Goal: Transaction & Acquisition: Purchase product/service

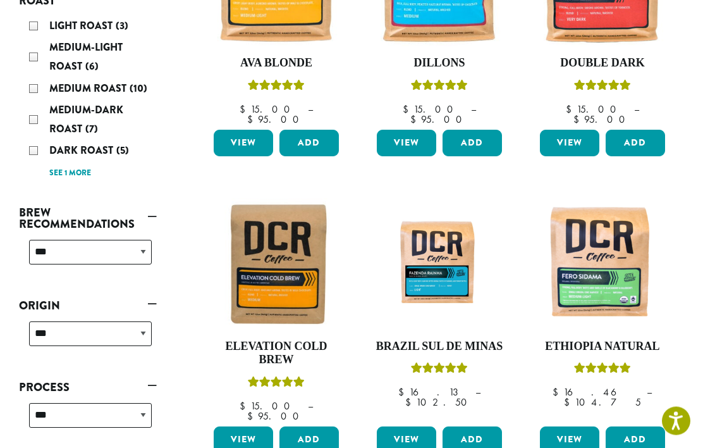
scroll to position [307, 0]
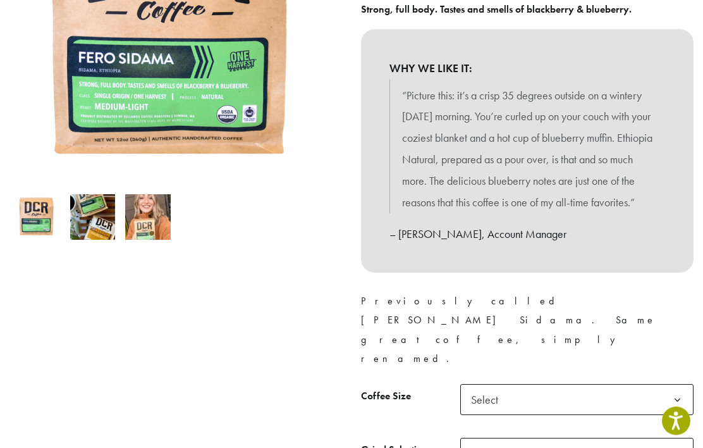
scroll to position [293, 0]
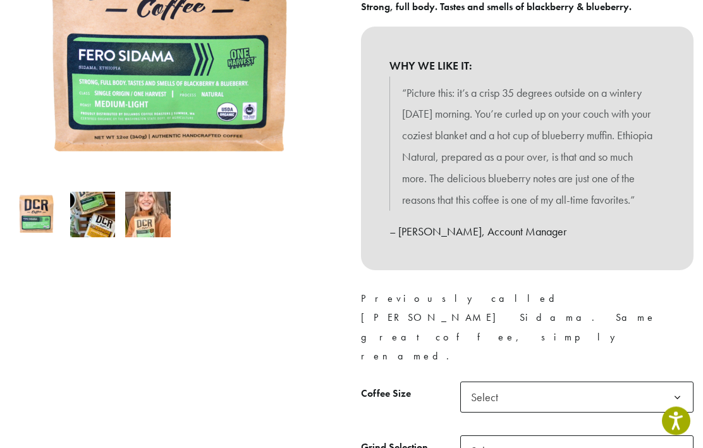
click at [674, 383] on b at bounding box center [677, 398] width 31 height 31
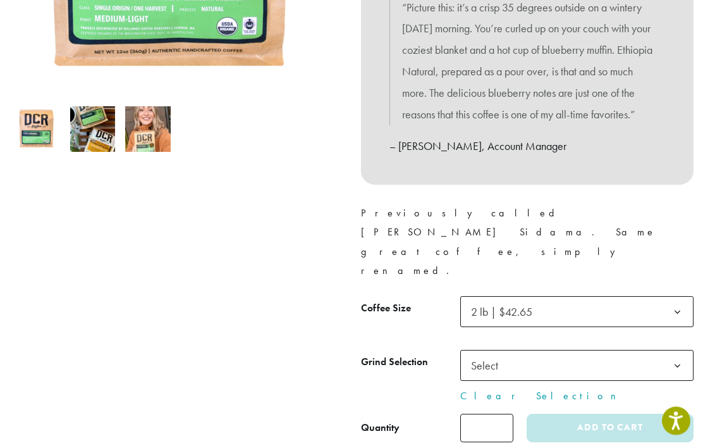
scroll to position [379, 0]
click at [673, 350] on b at bounding box center [677, 365] width 31 height 31
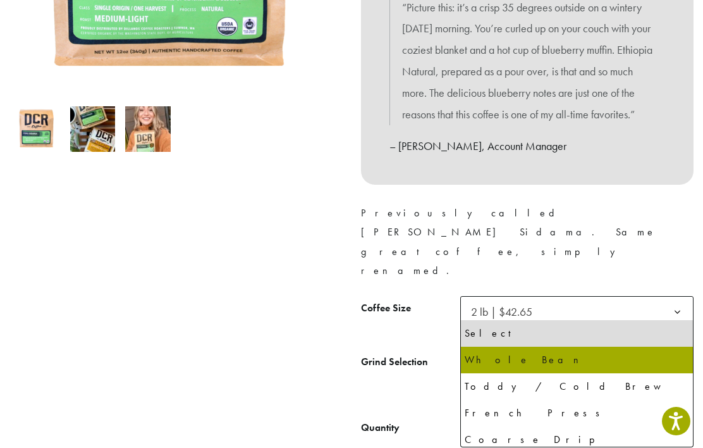
select select "**********"
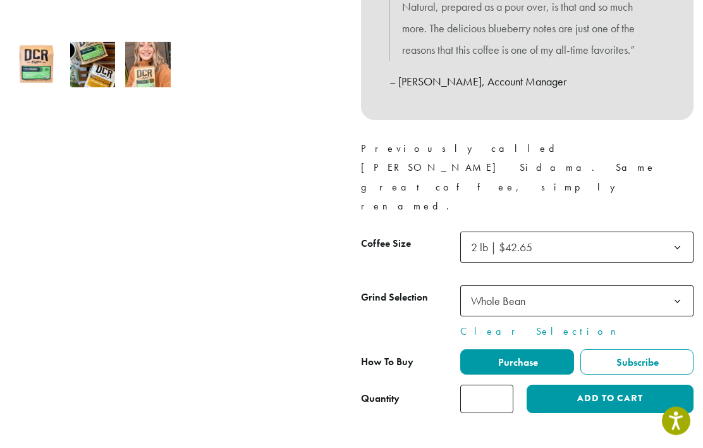
scroll to position [443, 0]
click at [587, 385] on button "Add to cart" at bounding box center [610, 399] width 167 height 28
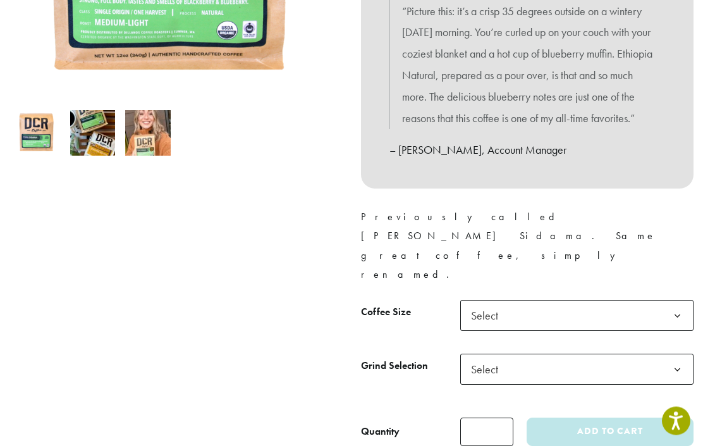
scroll to position [380, 0]
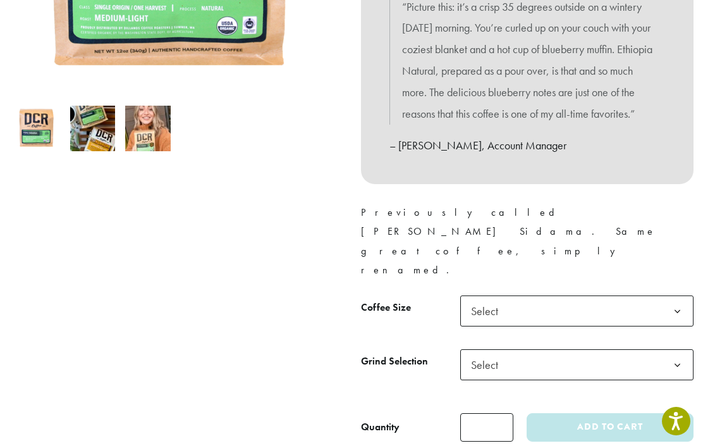
click at [678, 296] on b at bounding box center [677, 311] width 31 height 31
click at [674, 350] on b at bounding box center [677, 365] width 31 height 31
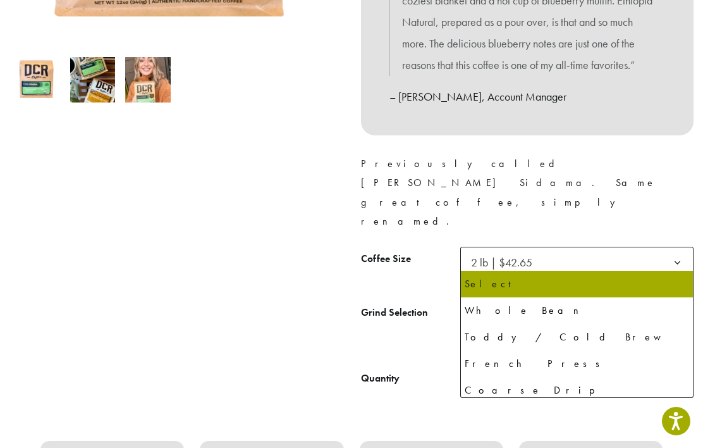
scroll to position [430, 0]
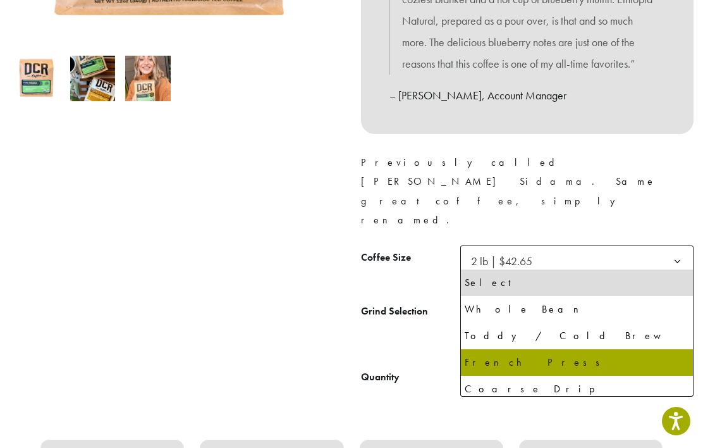
select select "**********"
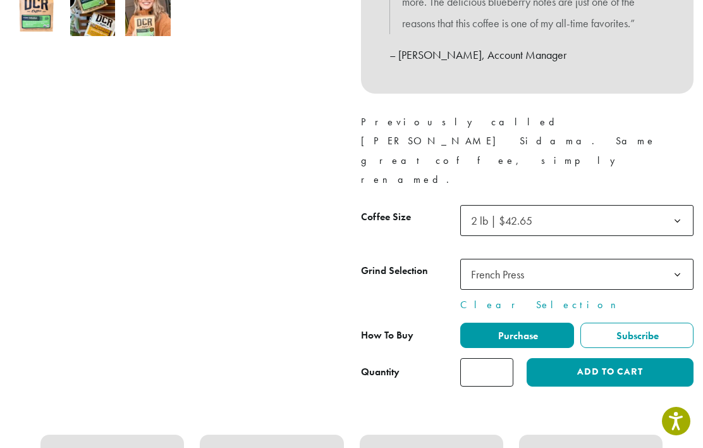
scroll to position [475, 0]
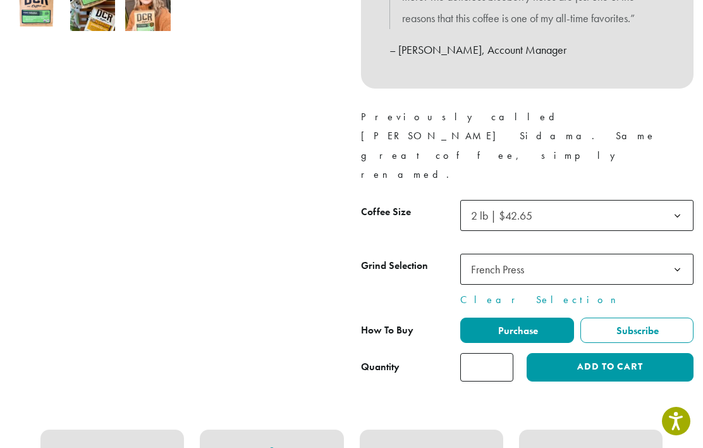
click at [564, 353] on button "Add to cart" at bounding box center [610, 367] width 167 height 28
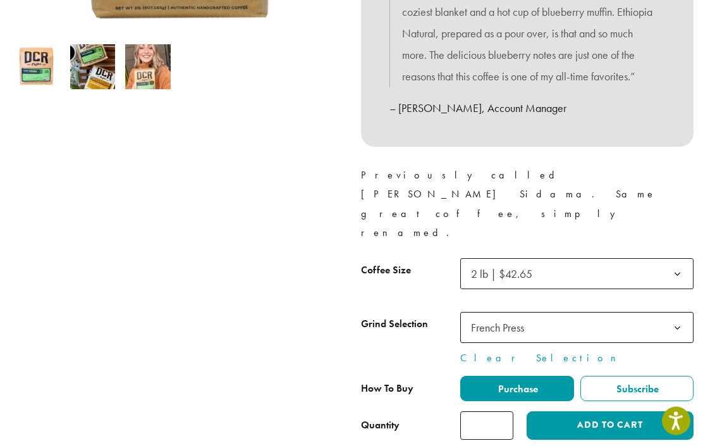
scroll to position [417, 0]
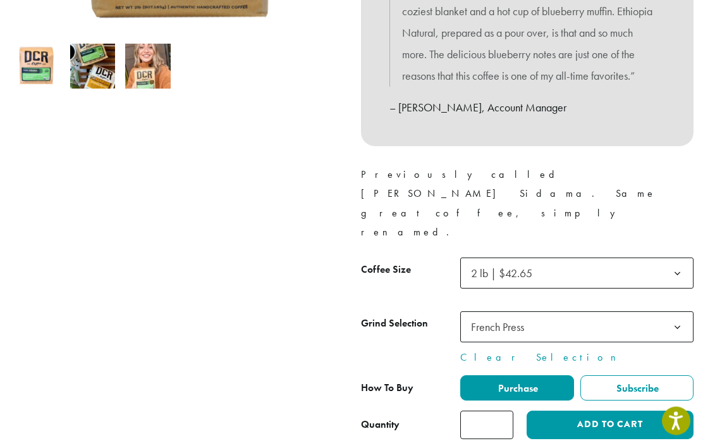
click at [523, 382] on span "Purchase" at bounding box center [518, 388] width 42 height 13
click at [516, 382] on span "Purchase" at bounding box center [518, 388] width 42 height 13
click at [585, 411] on button "Add to cart" at bounding box center [610, 425] width 167 height 28
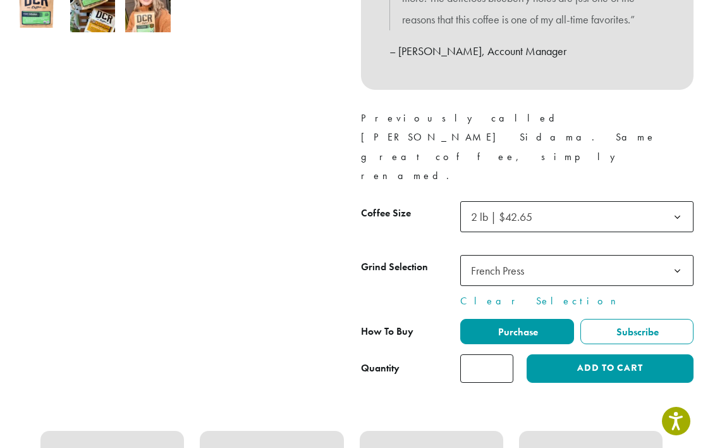
scroll to position [481, 0]
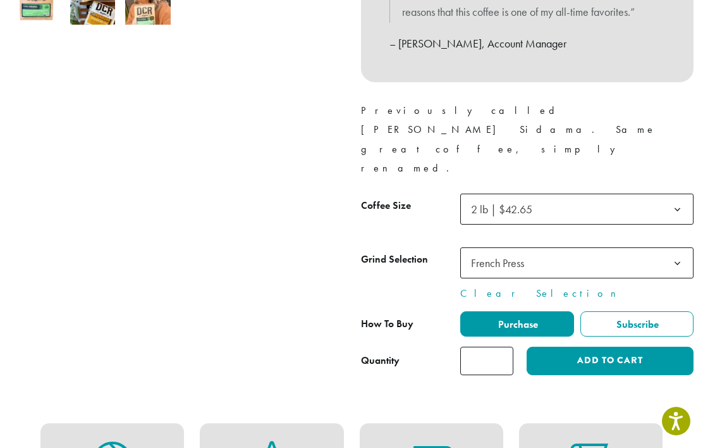
click at [574, 347] on button "Add to cart" at bounding box center [610, 361] width 167 height 28
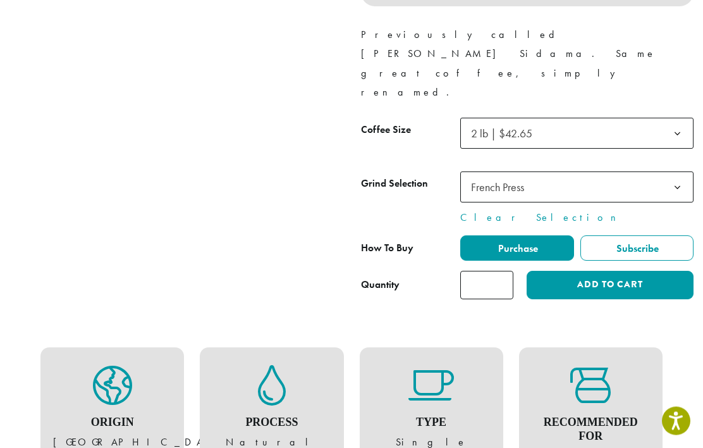
scroll to position [557, 0]
click at [562, 235] on label "Purchase" at bounding box center [518, 247] width 114 height 25
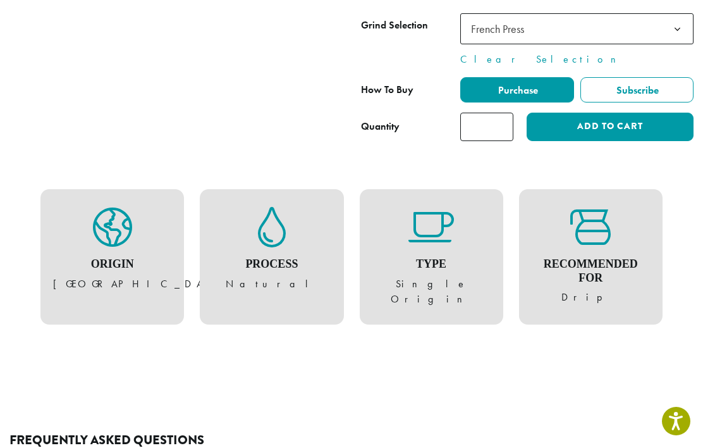
scroll to position [707, 0]
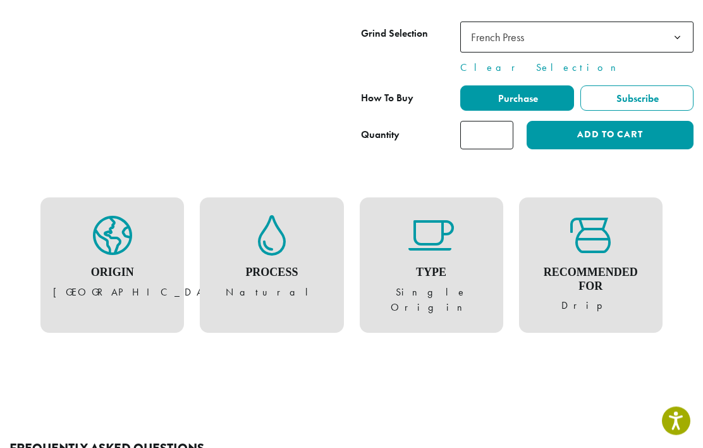
click at [594, 121] on button "Add to cart" at bounding box center [610, 135] width 167 height 28
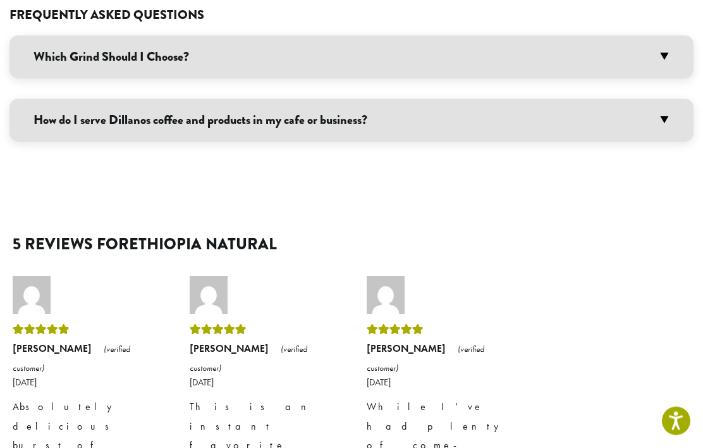
scroll to position [1144, 0]
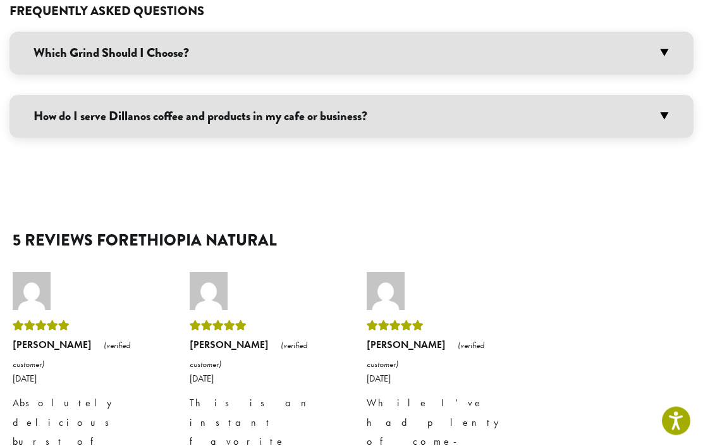
click at [590, 232] on h2 "5 reviews for Ethiopia Natural" at bounding box center [352, 241] width 678 height 19
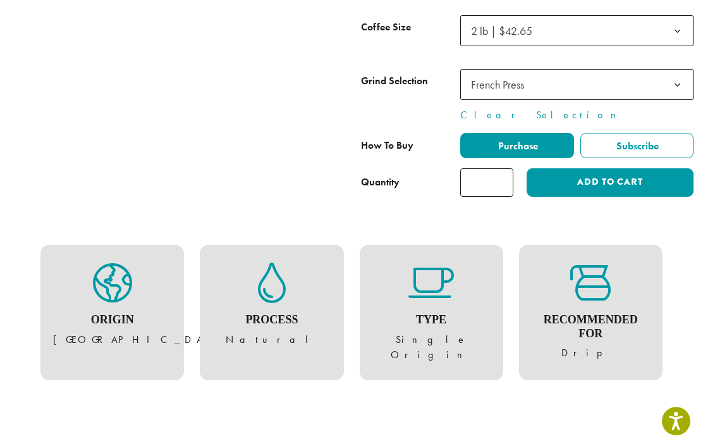
scroll to position [657, 0]
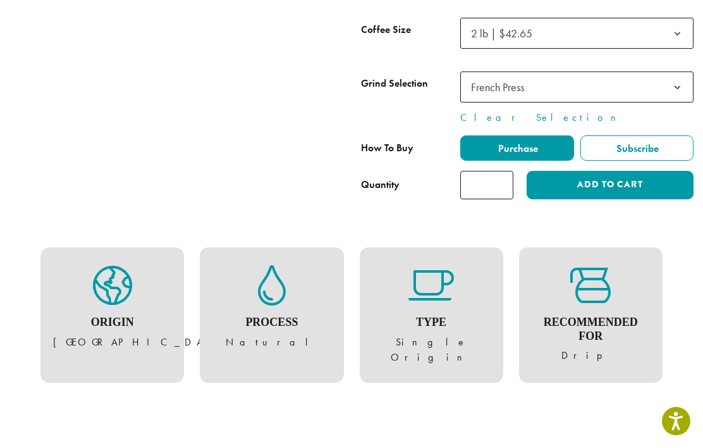
click at [607, 171] on button "Add to cart" at bounding box center [610, 185] width 167 height 28
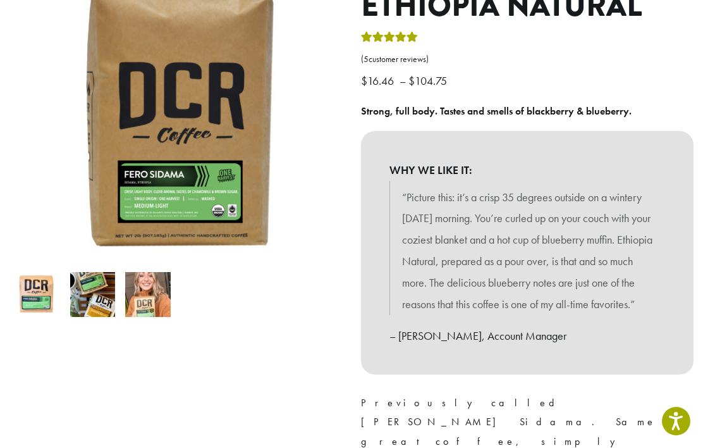
scroll to position [187, 0]
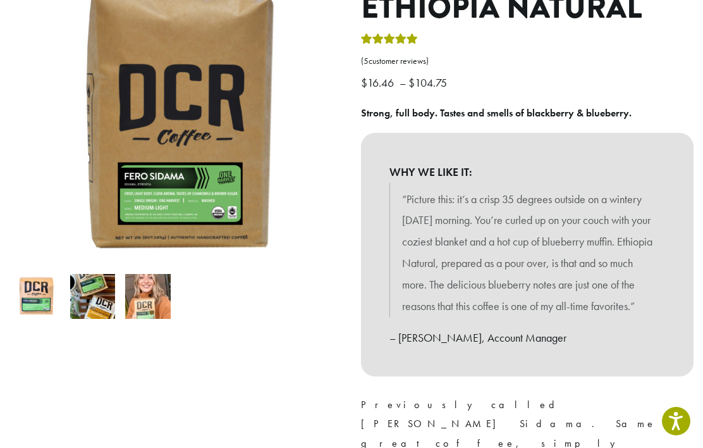
click at [513, 265] on p "“Picture this: it’s a crisp 35 degrees outside on a wintery [DATE] morning. You…" at bounding box center [527, 253] width 250 height 128
click at [564, 189] on p "“Picture this: it’s a crisp 35 degrees outside on a wintery [DATE] morning. You…" at bounding box center [527, 253] width 250 height 128
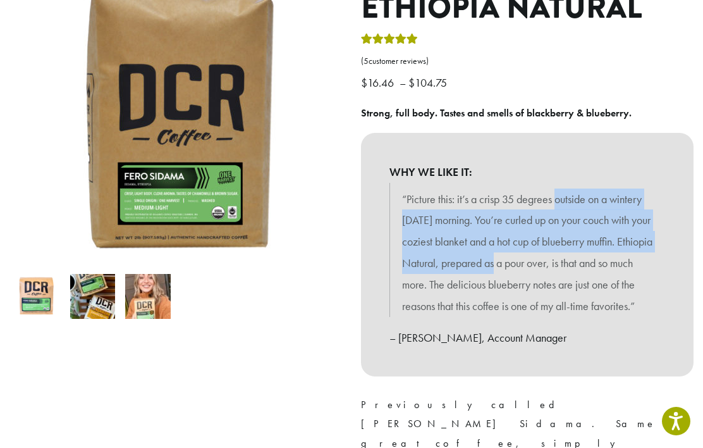
click at [623, 133] on div "WHY WE LIKE IT: “Picture this: it’s a crisp 35 degrees outside on a wintery Sun…" at bounding box center [527, 255] width 333 height 244
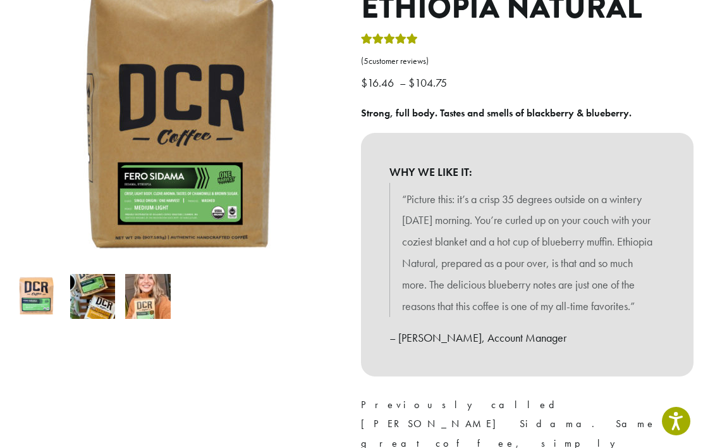
click at [646, 104] on p "Strong, full body. Tastes and smells of blackberry & blueberry." at bounding box center [527, 113] width 333 height 19
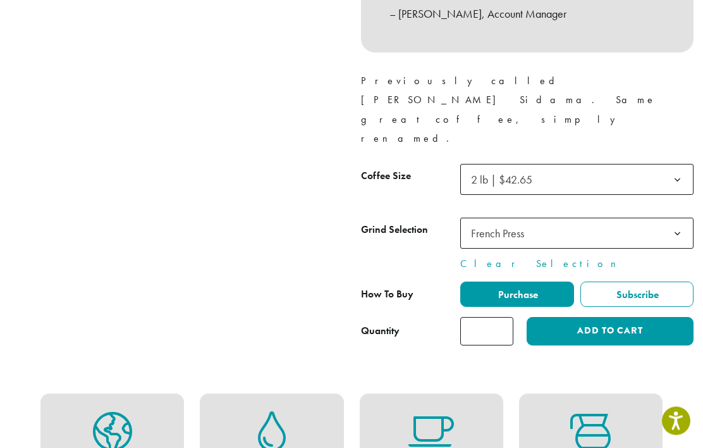
scroll to position [514, 0]
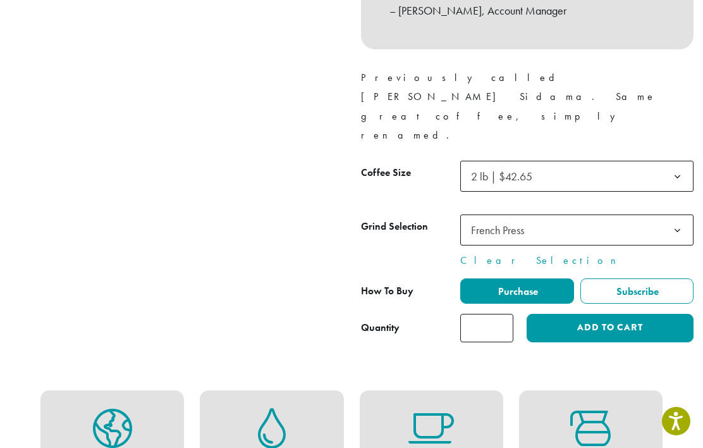
click at [566, 214] on span "French Press" at bounding box center [577, 229] width 233 height 31
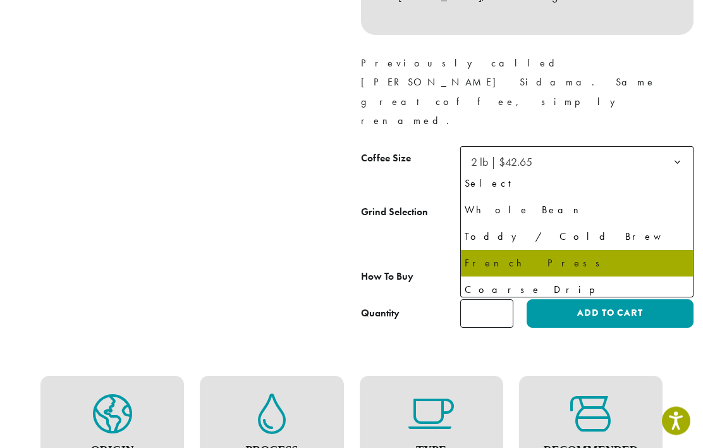
scroll to position [529, 0]
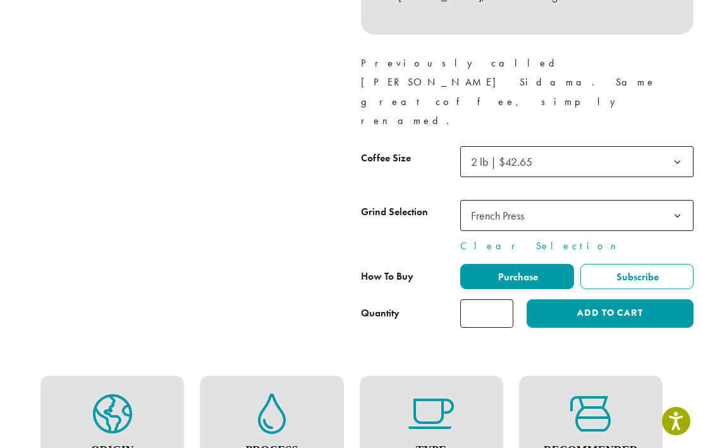
click at [588, 299] on button "Add to cart" at bounding box center [610, 313] width 167 height 28
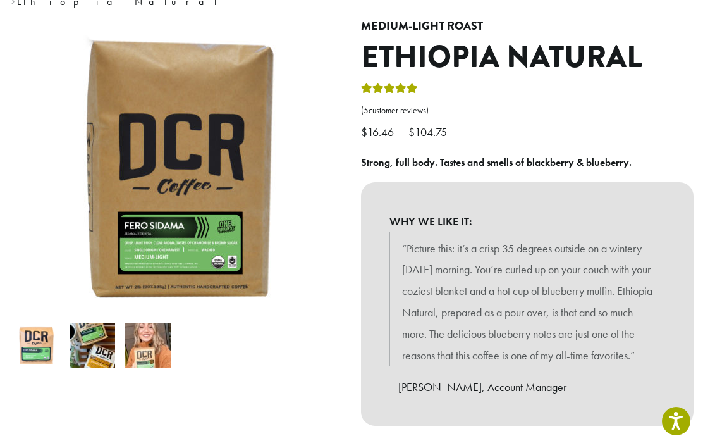
scroll to position [134, 0]
